Goal: Communication & Community: Answer question/provide support

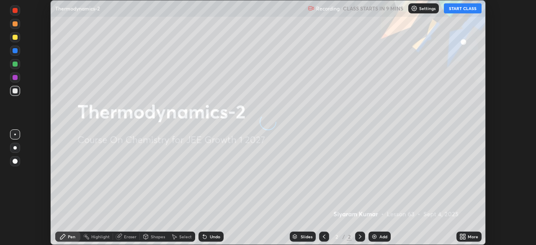
scroll to position [245, 536]
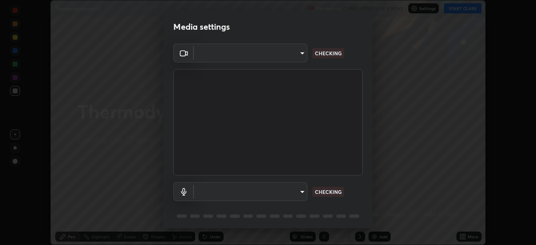
type input "2e9b027d6a4255688e554df818383ce9ed5f881db366686a8468352ce6a31e43"
click at [285, 191] on body "Erase all Thermodynamics-2 Recording CLASS STARTS IN 9 MINS Settings START CLAS…" at bounding box center [268, 122] width 536 height 245
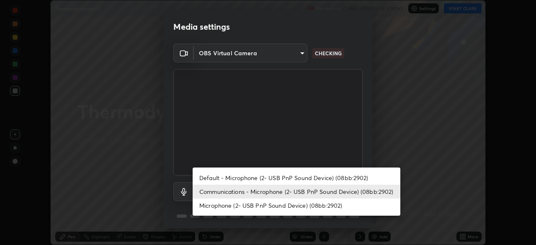
click at [278, 177] on li "Default - Microphone (2- USB PnP Sound Device) (08bb:2902)" at bounding box center [297, 178] width 208 height 14
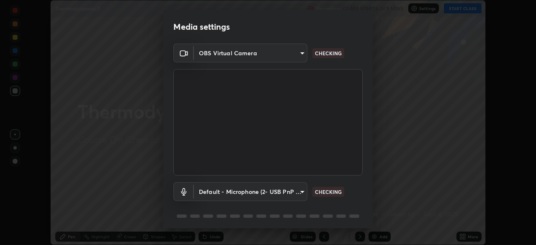
click at [276, 191] on body "Erase all Thermodynamics-2 Recording CLASS STARTS IN 9 MINS Settings START CLAS…" at bounding box center [268, 122] width 536 height 245
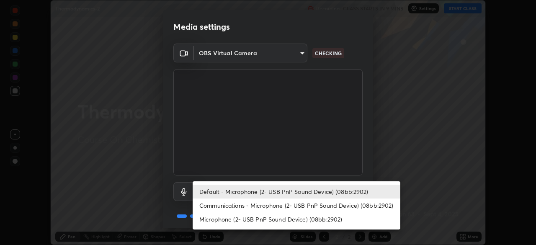
click at [267, 207] on li "Communications - Microphone (2- USB PnP Sound Device) (08bb:2902)" at bounding box center [297, 206] width 208 height 14
type input "communications"
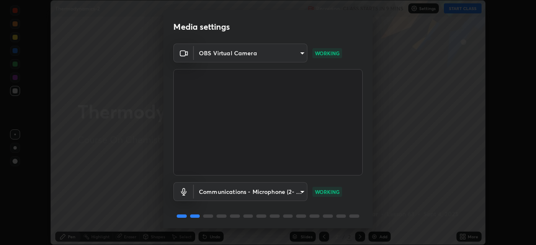
scroll to position [30, 0]
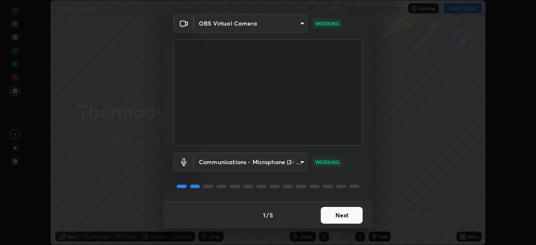
click at [339, 216] on button "Next" at bounding box center [342, 215] width 42 height 17
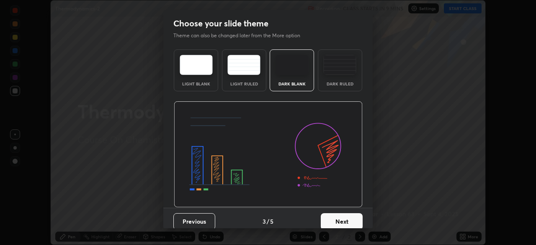
click at [343, 214] on button "Next" at bounding box center [342, 221] width 42 height 17
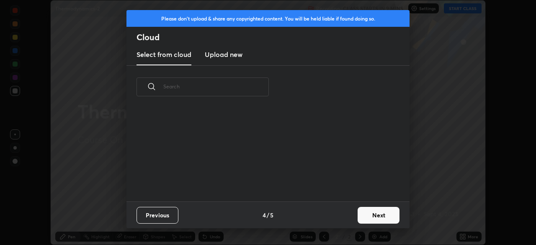
click at [376, 216] on button "Next" at bounding box center [379, 215] width 42 height 17
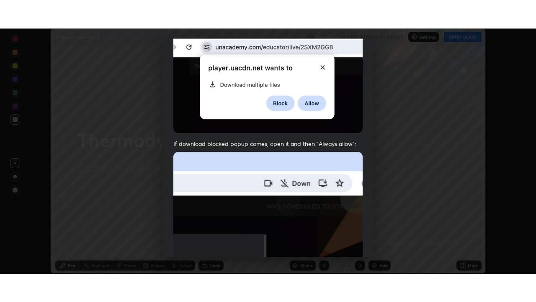
scroll to position [201, 0]
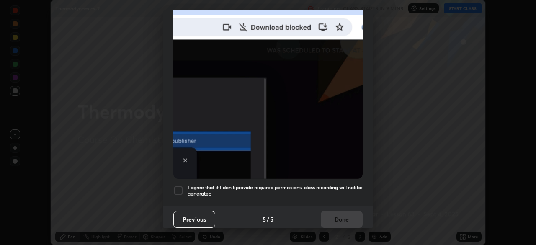
click at [178, 187] on div at bounding box center [179, 191] width 10 height 10
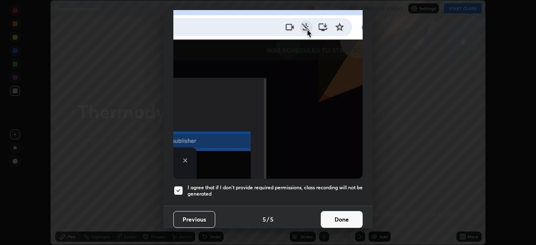
click at [339, 211] on button "Done" at bounding box center [342, 219] width 42 height 17
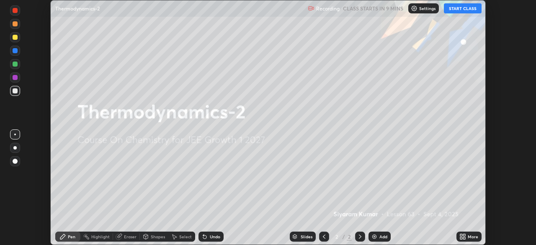
click at [459, 6] on button "START CLASS" at bounding box center [463, 8] width 38 height 10
click at [462, 234] on icon at bounding box center [462, 235] width 2 height 2
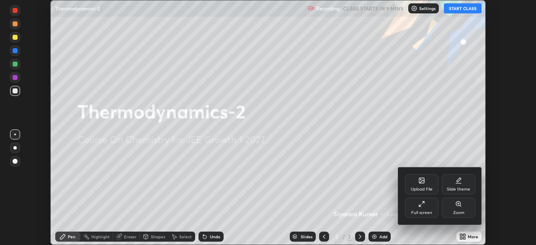
click at [427, 208] on div "Full screen" at bounding box center [422, 208] width 34 height 20
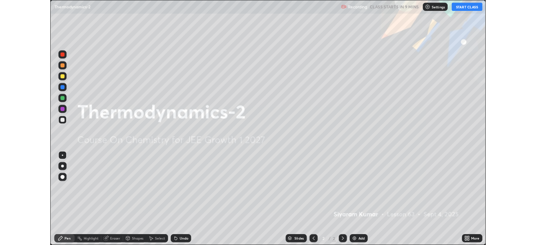
scroll to position [302, 536]
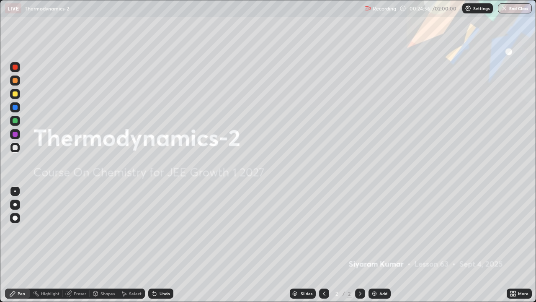
click at [514, 245] on icon at bounding box center [515, 292] width 2 height 2
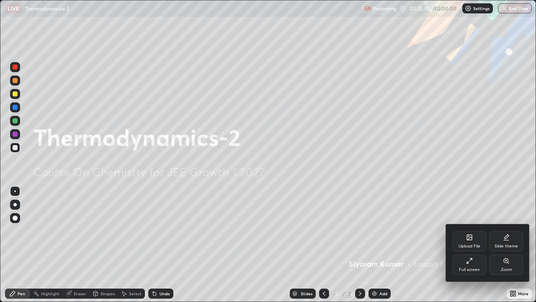
click at [470, 245] on div "Full screen" at bounding box center [470, 264] width 34 height 20
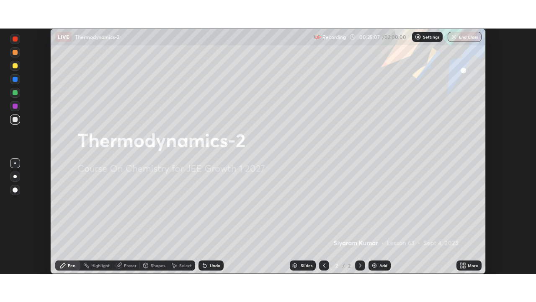
scroll to position [41667, 41376]
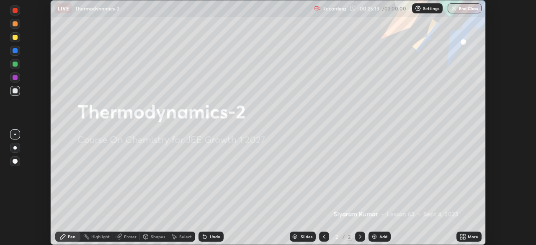
click at [464, 239] on icon at bounding box center [465, 238] width 2 height 2
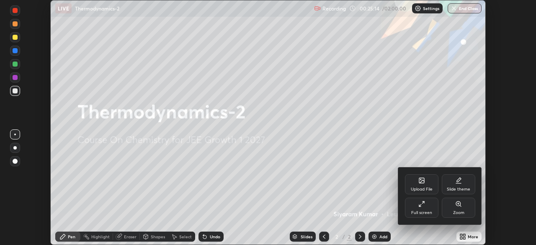
click at [422, 209] on div "Full screen" at bounding box center [422, 208] width 34 height 20
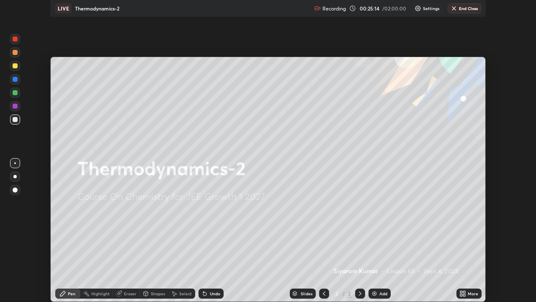
scroll to position [302, 536]
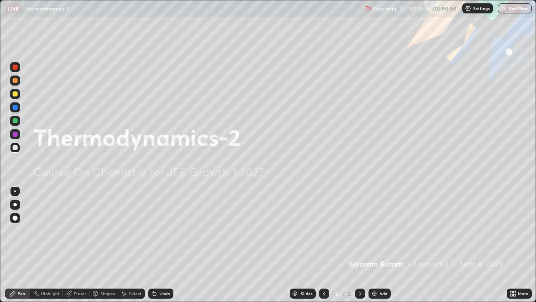
click at [383, 245] on div "Add" at bounding box center [384, 293] width 8 height 4
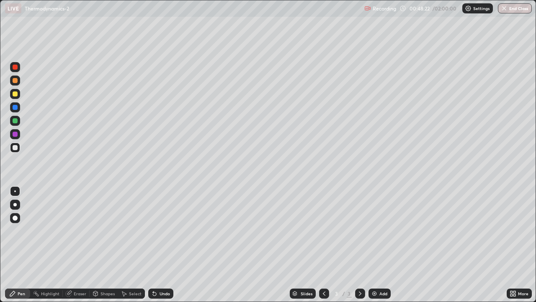
click at [377, 245] on div "Add" at bounding box center [380, 293] width 22 height 10
click at [169, 245] on div "Undo" at bounding box center [160, 293] width 25 height 10
click at [161, 245] on div "Undo" at bounding box center [160, 293] width 25 height 10
click at [18, 70] on div at bounding box center [15, 67] width 10 height 10
click at [19, 69] on div at bounding box center [15, 67] width 10 height 10
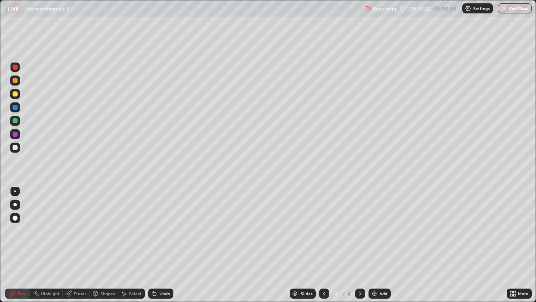
click at [377, 245] on img at bounding box center [374, 293] width 7 height 7
click at [14, 148] on div at bounding box center [15, 147] width 5 height 5
click at [16, 67] on div at bounding box center [15, 67] width 5 height 5
click at [15, 148] on div at bounding box center [15, 147] width 5 height 5
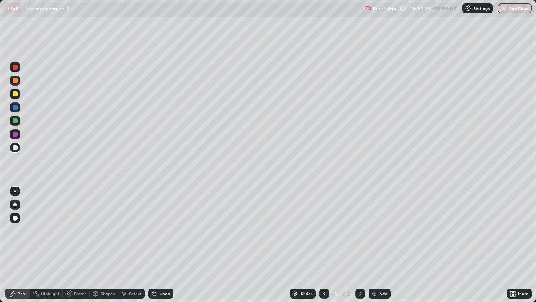
click at [15, 69] on div at bounding box center [15, 67] width 5 height 5
click at [16, 95] on div at bounding box center [15, 93] width 5 height 5
click at [16, 94] on div at bounding box center [15, 93] width 5 height 5
click at [381, 245] on div "Add" at bounding box center [384, 293] width 8 height 4
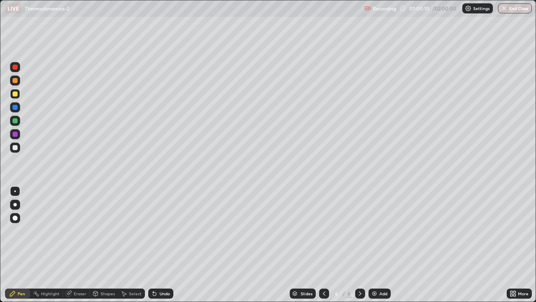
click at [375, 245] on div "Add" at bounding box center [380, 293] width 22 height 10
click at [15, 148] on div at bounding box center [15, 147] width 5 height 5
click at [161, 245] on div "Undo" at bounding box center [165, 293] width 10 height 4
click at [160, 245] on div "Undo" at bounding box center [160, 293] width 25 height 10
click at [159, 245] on div "Undo" at bounding box center [160, 293] width 25 height 10
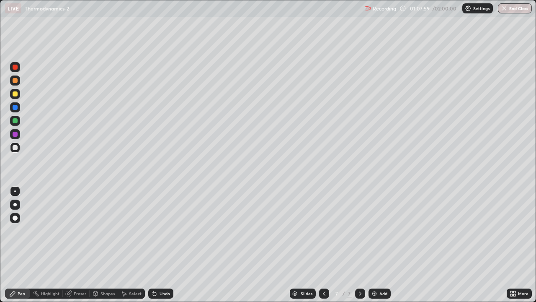
click at [160, 245] on div "Undo" at bounding box center [160, 293] width 25 height 10
click at [160, 245] on div "Undo" at bounding box center [165, 293] width 10 height 4
click at [161, 245] on div "Undo" at bounding box center [165, 293] width 10 height 4
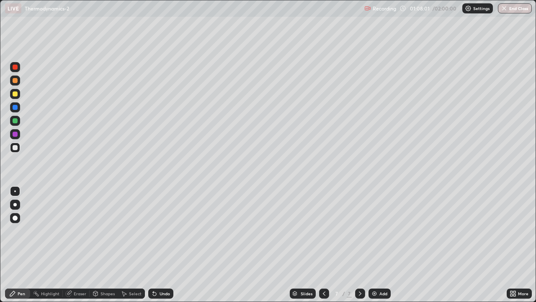
click at [161, 245] on div "Undo" at bounding box center [165, 293] width 10 height 4
click at [160, 245] on div "Undo" at bounding box center [165, 293] width 10 height 4
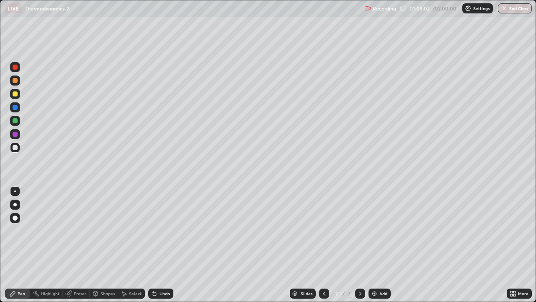
click at [160, 245] on div "Undo" at bounding box center [165, 293] width 10 height 4
click at [15, 94] on div at bounding box center [15, 93] width 5 height 5
click at [161, 245] on div "Undo" at bounding box center [160, 293] width 25 height 10
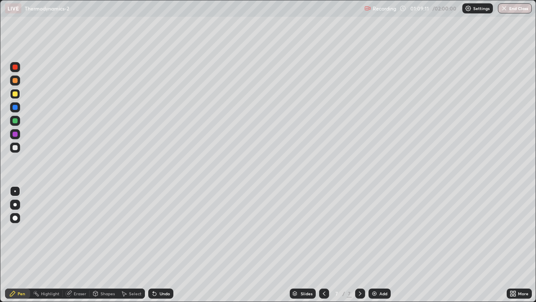
click at [160, 245] on div "Undo" at bounding box center [160, 293] width 25 height 10
click at [165, 245] on div "Undo" at bounding box center [165, 293] width 10 height 4
click at [361, 245] on icon at bounding box center [360, 293] width 7 height 7
click at [378, 245] on div "Add" at bounding box center [380, 293] width 22 height 10
click at [80, 245] on div "Eraser" at bounding box center [80, 293] width 13 height 4
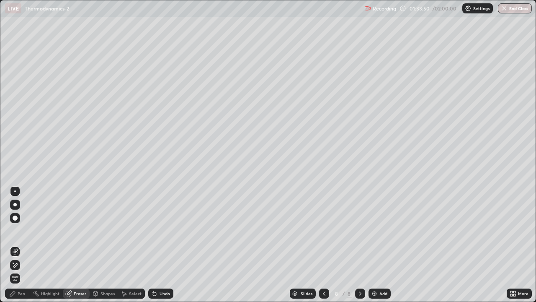
click at [16, 245] on icon at bounding box center [12, 293] width 7 height 7
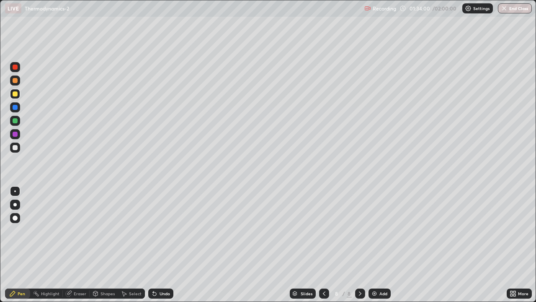
click at [164, 245] on div "Undo" at bounding box center [165, 293] width 10 height 4
click at [378, 245] on div "Add" at bounding box center [380, 293] width 22 height 10
click at [19, 67] on div at bounding box center [15, 67] width 10 height 10
click at [363, 245] on div at bounding box center [360, 293] width 10 height 10
click at [360, 245] on icon at bounding box center [360, 293] width 7 height 7
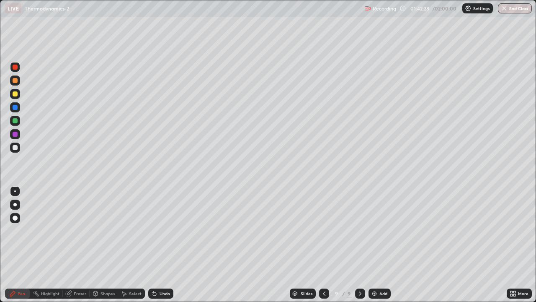
click at [361, 245] on icon at bounding box center [360, 293] width 7 height 7
click at [384, 245] on div "Add" at bounding box center [384, 293] width 8 height 4
click at [15, 145] on div at bounding box center [15, 147] width 5 height 5
click at [14, 147] on div at bounding box center [15, 147] width 5 height 5
click at [381, 245] on div "Add" at bounding box center [384, 293] width 8 height 4
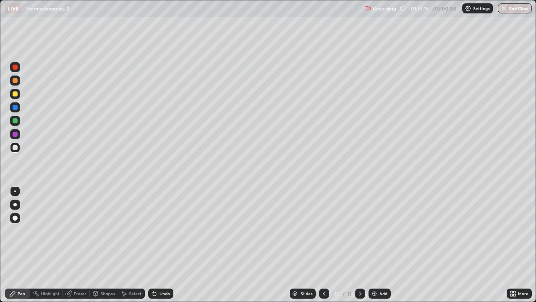
click at [76, 245] on div "Eraser" at bounding box center [80, 293] width 13 height 4
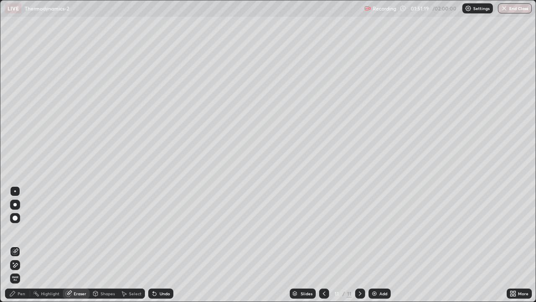
click at [13, 245] on icon at bounding box center [13, 262] width 1 height 1
click at [21, 245] on div "Pen" at bounding box center [17, 293] width 25 height 10
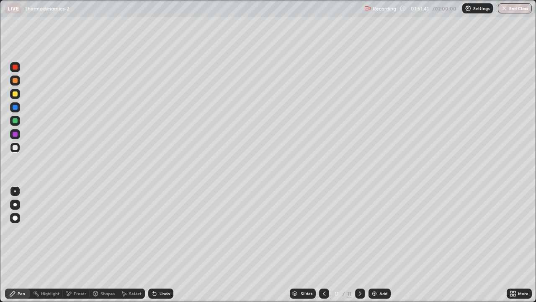
click at [16, 150] on div at bounding box center [15, 148] width 10 height 10
click at [17, 93] on div at bounding box center [15, 93] width 5 height 5
click at [165, 245] on div "Undo" at bounding box center [165, 293] width 10 height 4
click at [324, 245] on icon at bounding box center [324, 293] width 7 height 7
click at [358, 245] on icon at bounding box center [360, 293] width 7 height 7
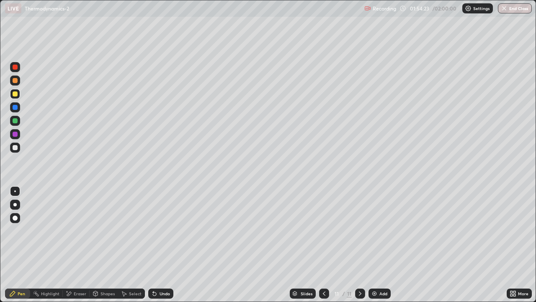
click at [381, 245] on div "Add" at bounding box center [384, 293] width 8 height 4
click at [164, 245] on div "Undo" at bounding box center [160, 293] width 25 height 10
click at [162, 245] on div "Undo" at bounding box center [160, 293] width 25 height 10
click at [73, 245] on div "Eraser" at bounding box center [76, 293] width 27 height 10
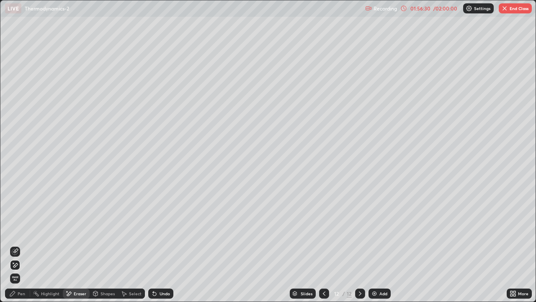
click at [21, 245] on div "Pen" at bounding box center [22, 293] width 8 height 4
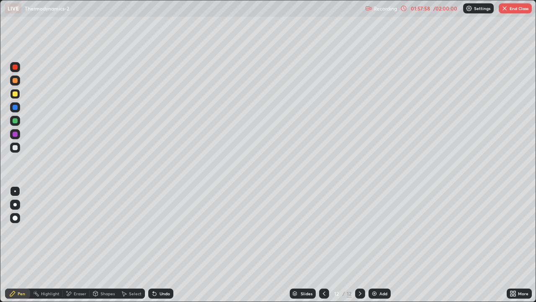
click at [360, 245] on icon at bounding box center [360, 293] width 7 height 7
click at [379, 245] on div "Add" at bounding box center [380, 293] width 22 height 10
click at [169, 245] on div "Undo" at bounding box center [160, 293] width 25 height 10
click at [165, 245] on div "Undo" at bounding box center [160, 293] width 25 height 10
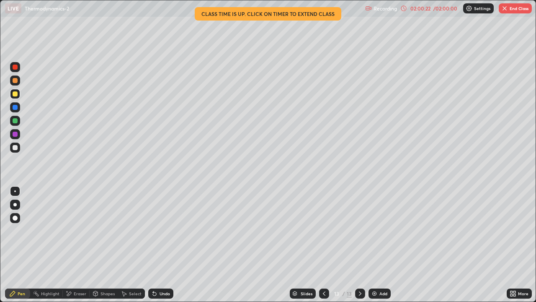
click at [409, 8] on div "02:00:22" at bounding box center [420, 8] width 23 height 5
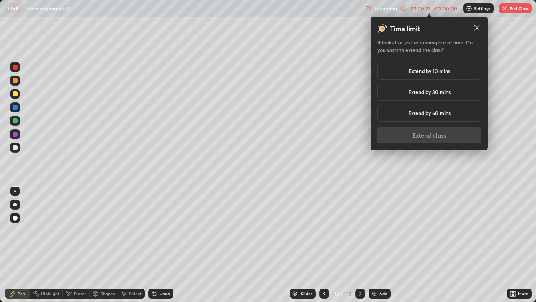
click at [426, 75] on div "Extend by 10 mins" at bounding box center [430, 71] width 104 height 18
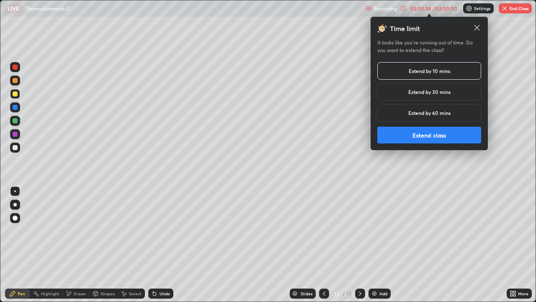
click at [428, 139] on button "Extend class" at bounding box center [430, 135] width 104 height 17
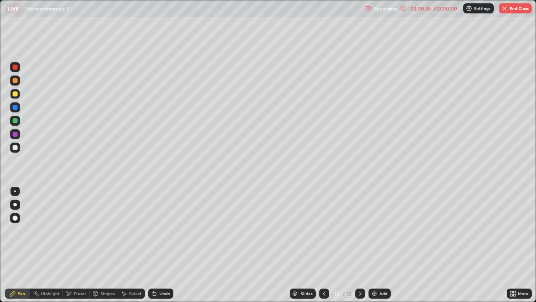
click at [18, 68] on div at bounding box center [15, 67] width 10 height 10
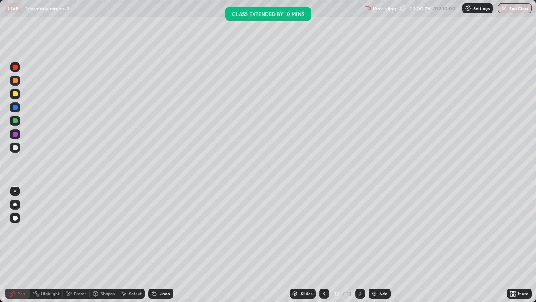
click at [161, 245] on div "Undo" at bounding box center [165, 293] width 10 height 4
click at [360, 245] on icon at bounding box center [360, 293] width 7 height 7
click at [165, 245] on div "Undo" at bounding box center [160, 293] width 25 height 10
click at [161, 245] on div "Undo" at bounding box center [160, 293] width 25 height 10
click at [161, 245] on div "Undo" at bounding box center [165, 293] width 10 height 4
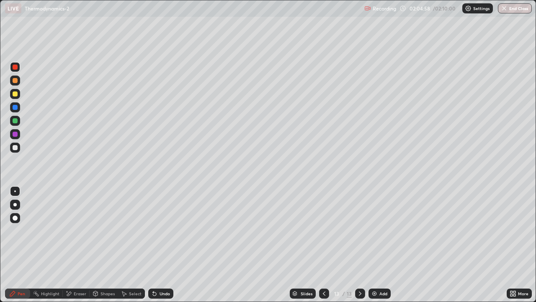
click at [13, 94] on div at bounding box center [15, 93] width 5 height 5
click at [383, 245] on div "Add" at bounding box center [380, 293] width 22 height 10
click at [13, 152] on div at bounding box center [15, 148] width 10 height 10
click at [161, 245] on div "Undo" at bounding box center [160, 293] width 25 height 10
click at [158, 245] on div "Undo" at bounding box center [160, 293] width 25 height 10
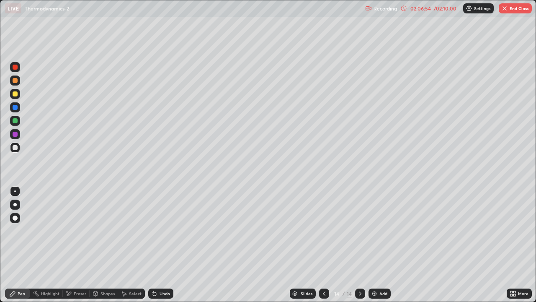
click at [158, 245] on div "Undo" at bounding box center [160, 293] width 25 height 10
click at [325, 245] on div at bounding box center [324, 293] width 10 height 10
click at [360, 245] on icon at bounding box center [360, 293] width 7 height 7
click at [328, 245] on div at bounding box center [324, 293] width 10 height 10
click at [360, 245] on icon at bounding box center [360, 293] width 7 height 7
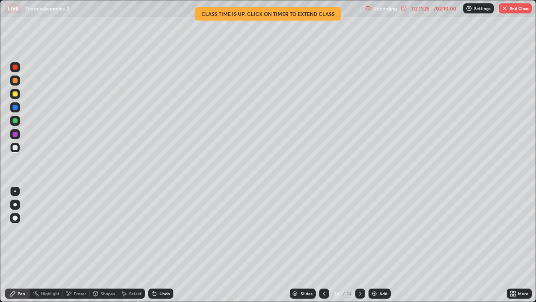
click at [513, 8] on button "End Class" at bounding box center [515, 8] width 33 height 10
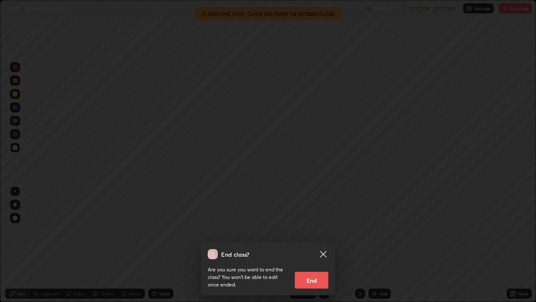
click at [324, 245] on button "End" at bounding box center [312, 280] width 34 height 17
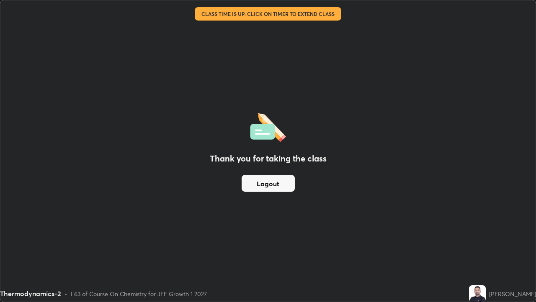
click at [283, 184] on button "Logout" at bounding box center [268, 183] width 53 height 17
